Goal: Task Accomplishment & Management: Complete application form

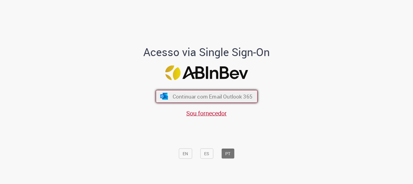
click at [175, 97] on span "Continuar com Email Outlook 365" at bounding box center [212, 96] width 80 height 7
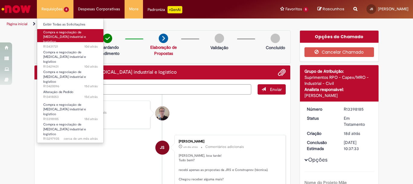
click at [67, 37] on span "Compra e negociação de [MEDICAL_DATA] industrial e logístico" at bounding box center [64, 37] width 43 height 14
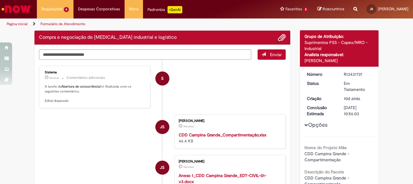
scroll to position [5, 0]
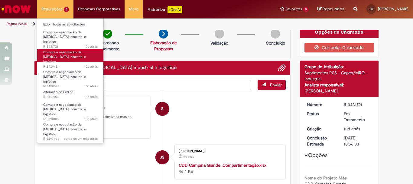
click at [68, 50] on span "Compra e negociação de [MEDICAL_DATA] industrial e logístico" at bounding box center [64, 57] width 43 height 14
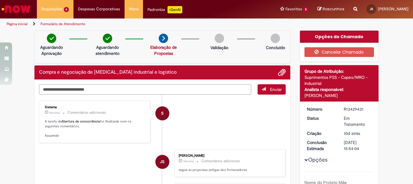
click at [154, 91] on textarea "Digite sua mensagem aqui..." at bounding box center [145, 89] width 212 height 10
click at [162, 90] on textarea "Digite sua mensagem aqui..." at bounding box center [145, 89] width 212 height 10
click at [186, 89] on textarea "Digite sua mensagem aqui..." at bounding box center [145, 89] width 212 height 10
type textarea "*"
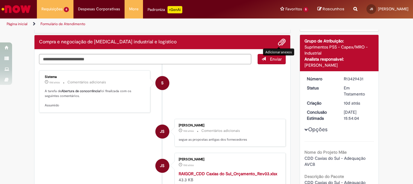
click at [278, 40] on span "Adicionar anexos" at bounding box center [281, 42] width 7 height 7
click at [279, 40] on span "Adicionar anexos" at bounding box center [281, 42] width 7 height 7
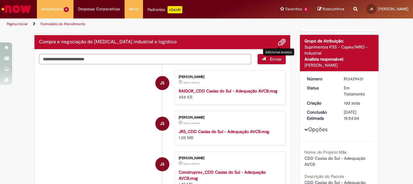
click at [281, 41] on span "Adicionar anexos" at bounding box center [281, 42] width 7 height 7
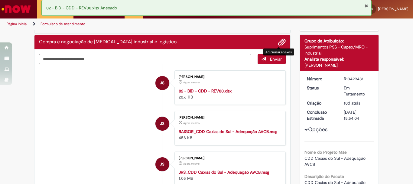
click at [146, 56] on textarea "Digite sua mensagem aqui..." at bounding box center [145, 59] width 212 height 10
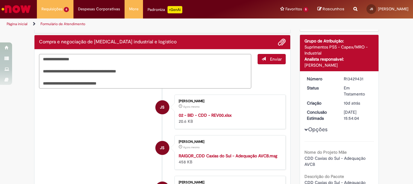
click at [150, 71] on textarea "**********" at bounding box center [145, 71] width 212 height 34
type textarea "**********"
click at [260, 61] on button "Enviar" at bounding box center [272, 59] width 28 height 10
